Goal: Task Accomplishment & Management: Manage account settings

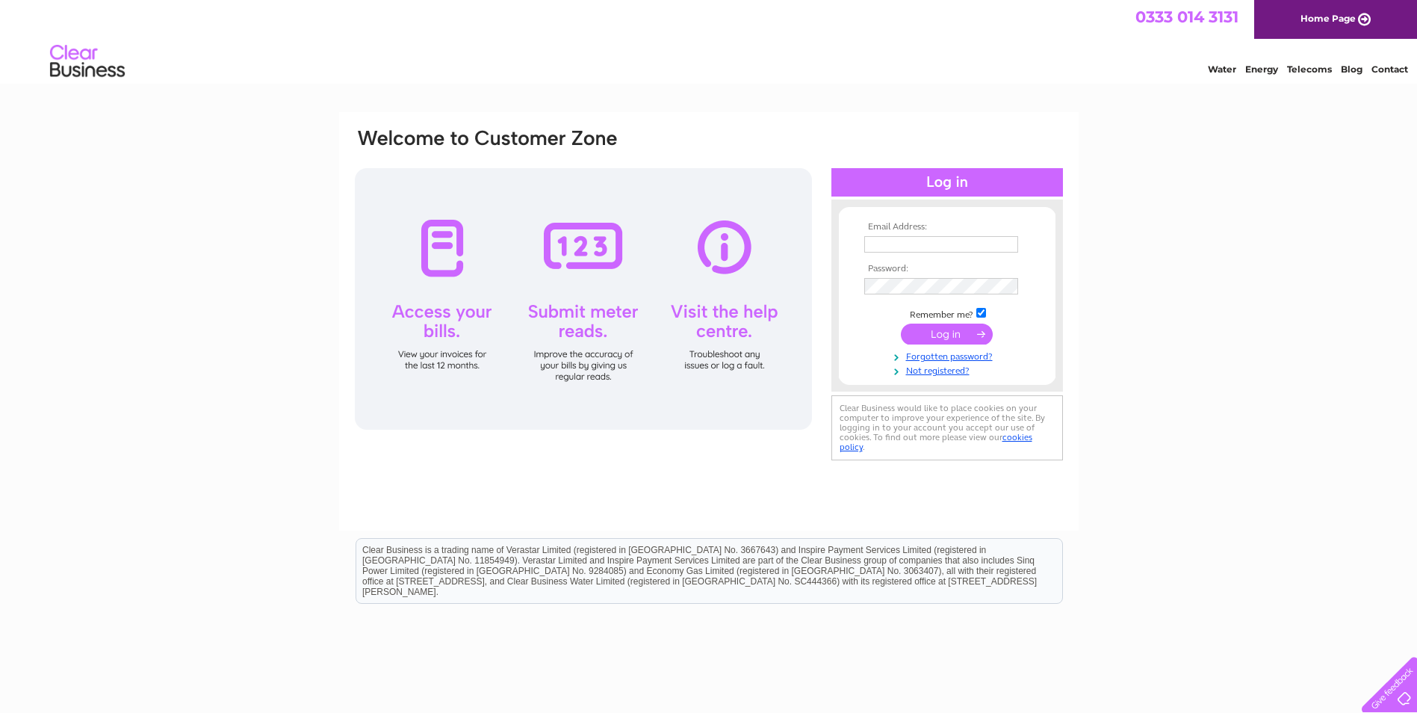
type input "[EMAIL_ADDRESS][DOMAIN_NAME]"
click at [441, 235] on div at bounding box center [583, 298] width 457 height 261
click at [949, 330] on input "submit" at bounding box center [947, 333] width 92 height 21
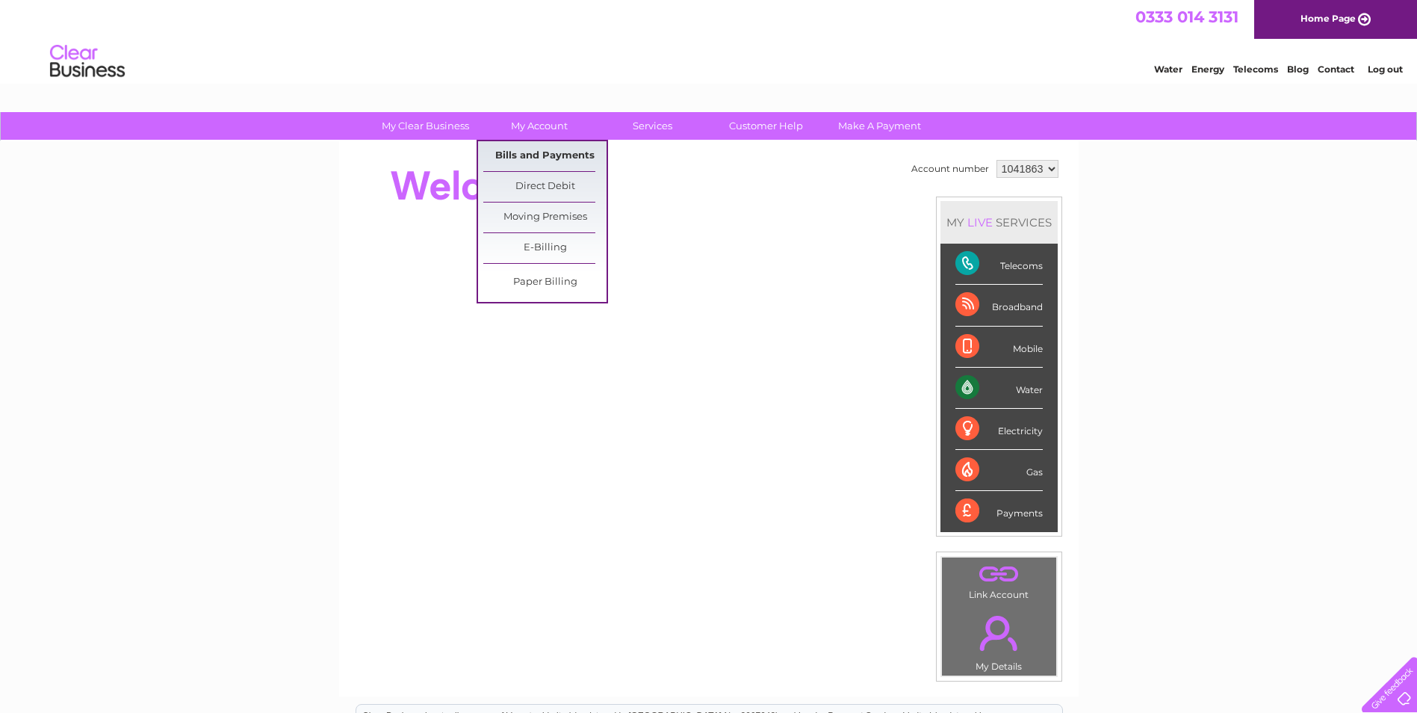
click at [522, 155] on link "Bills and Payments" at bounding box center [544, 156] width 123 height 30
